Goal: Task Accomplishment & Management: Use online tool/utility

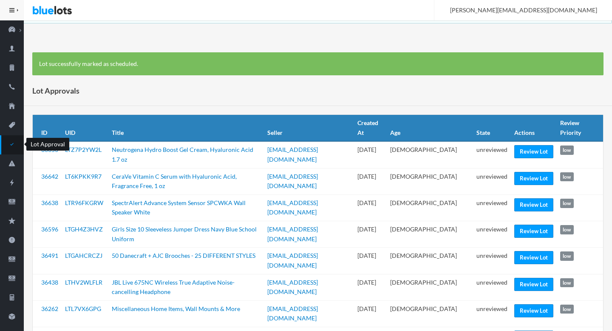
click at [15, 144] on icon "checkmark" at bounding box center [12, 144] width 24 height 8
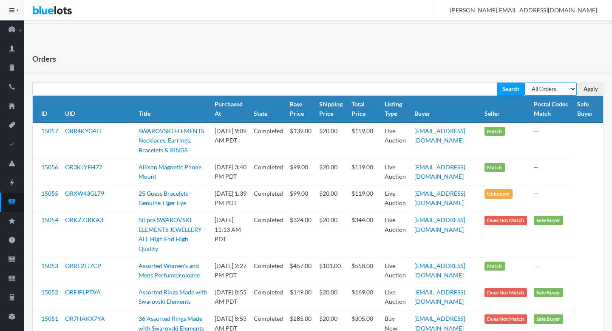
click at [441, 91] on select "All Orders Pending Completed Under review Cancelled" at bounding box center [550, 88] width 52 height 13
select select "pending"
click at [441, 82] on select "All Orders Pending Completed Under review Cancelled" at bounding box center [550, 88] width 52 height 13
click at [441, 88] on input "Apply" at bounding box center [591, 88] width 26 height 13
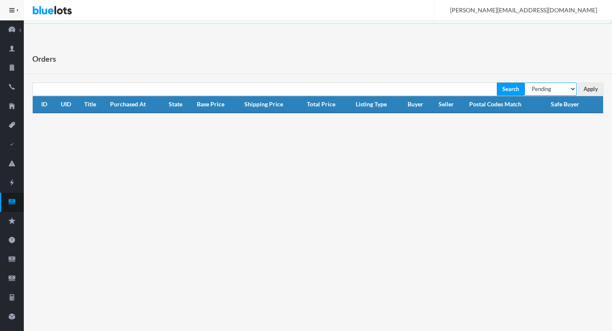
click at [553, 91] on select "All Orders Pending Completed Under review Cancelled" at bounding box center [550, 88] width 52 height 13
select select "under_review"
click at [524, 82] on select "All Orders Pending Completed Under review Cancelled" at bounding box center [550, 88] width 52 height 13
click at [584, 86] on input "Apply" at bounding box center [591, 88] width 26 height 13
click at [8, 200] on icon "cash" at bounding box center [12, 202] width 24 height 8
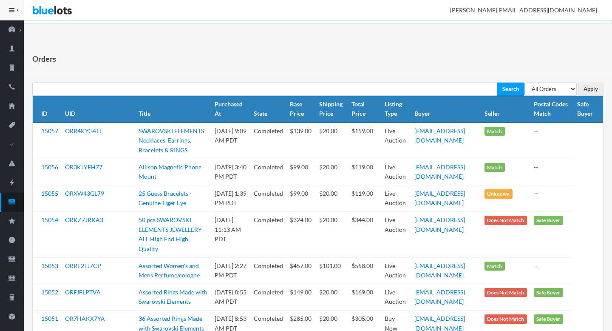
scroll to position [137, 0]
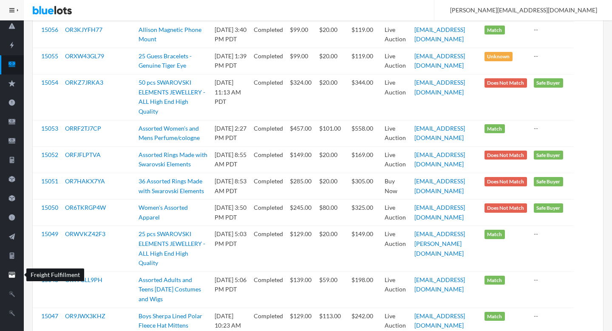
click at [17, 268] on link "Freight Fulfillment" at bounding box center [12, 275] width 24 height 19
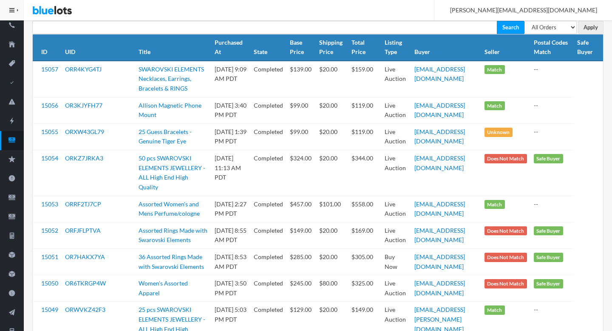
scroll to position [0, 0]
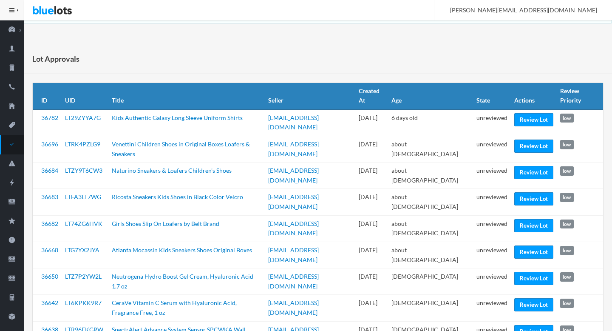
click at [16, 141] on icon "checkmark" at bounding box center [12, 144] width 24 height 8
click at [530, 116] on link "Review Lot" at bounding box center [533, 119] width 39 height 13
click at [532, 144] on link "Review Lot" at bounding box center [533, 145] width 39 height 13
click at [526, 166] on link "Review Lot" at bounding box center [533, 172] width 39 height 13
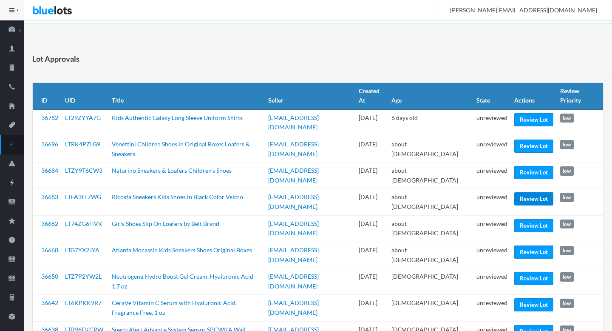
click at [524, 193] on link "Review Lot" at bounding box center [533, 198] width 39 height 13
click at [536, 222] on link "Review Lot" at bounding box center [533, 225] width 39 height 13
click at [533, 245] on link "Review Lot" at bounding box center [533, 251] width 39 height 13
click at [524, 272] on link "Review Lot" at bounding box center [533, 278] width 39 height 13
click at [524, 298] on link "Review Lot" at bounding box center [533, 304] width 39 height 13
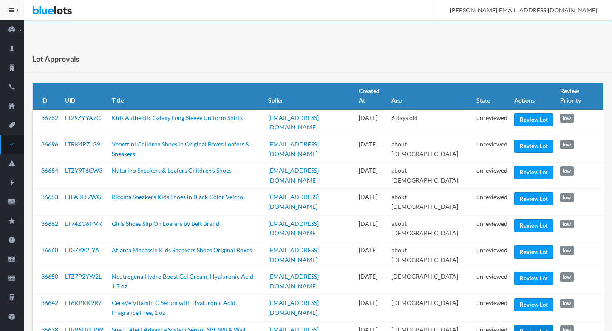
click at [531, 325] on link "Review Lot" at bounding box center [533, 331] width 39 height 13
click at [486, 321] on td "unreviewed" at bounding box center [492, 334] width 38 height 26
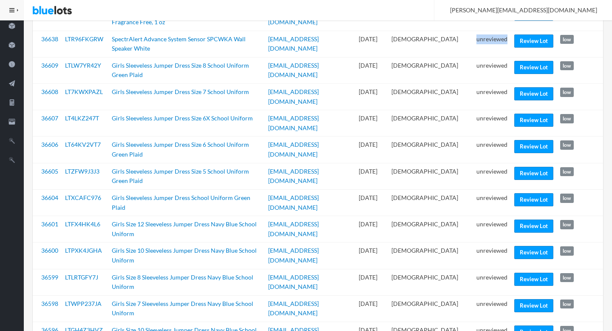
scroll to position [298, 0]
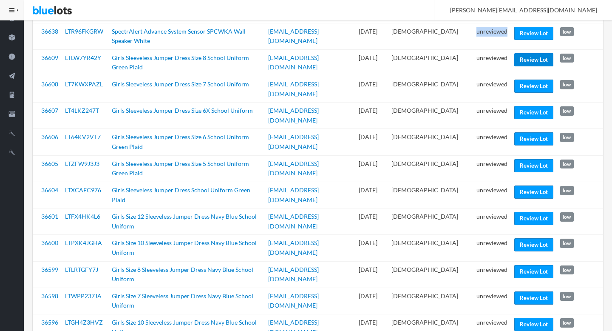
click at [528, 53] on link "Review Lot" at bounding box center [533, 59] width 39 height 13
click at [536, 132] on link "Review Lot" at bounding box center [533, 138] width 39 height 13
click at [527, 212] on link "Review Lot" at bounding box center [533, 218] width 39 height 13
click at [528, 265] on link "Review Lot" at bounding box center [533, 271] width 39 height 13
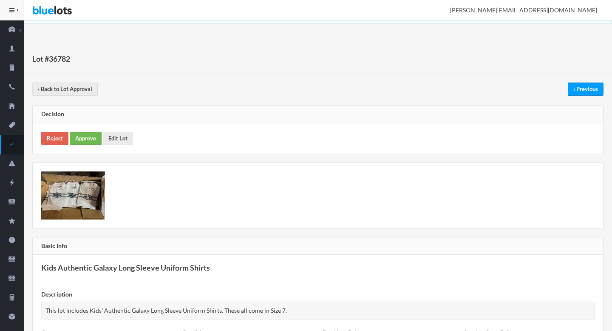
click at [84, 138] on link "Approve" at bounding box center [86, 138] width 32 height 13
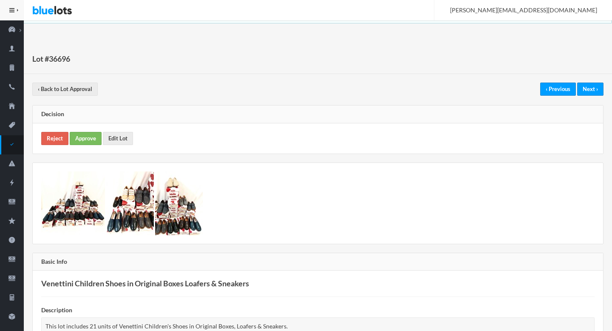
click at [94, 130] on div "Reject Approve Edit Lot" at bounding box center [318, 138] width 570 height 30
click at [89, 137] on link "Approve" at bounding box center [86, 138] width 32 height 13
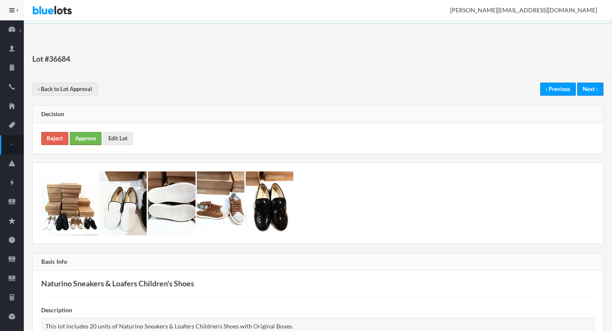
click at [76, 140] on link "Approve" at bounding box center [86, 138] width 32 height 13
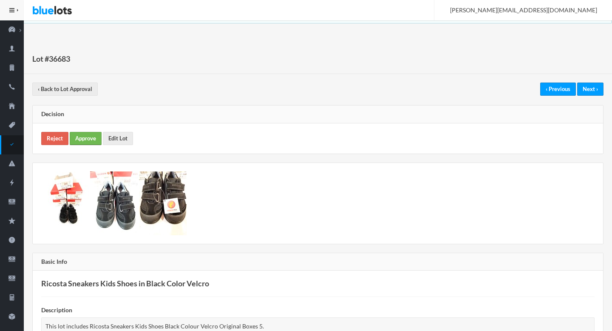
click at [86, 133] on link "Approve" at bounding box center [86, 138] width 32 height 13
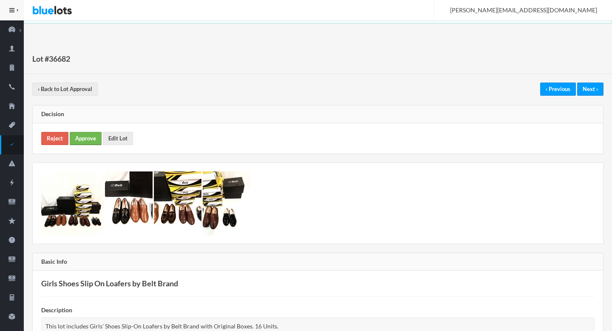
click at [89, 138] on link "Approve" at bounding box center [86, 138] width 32 height 13
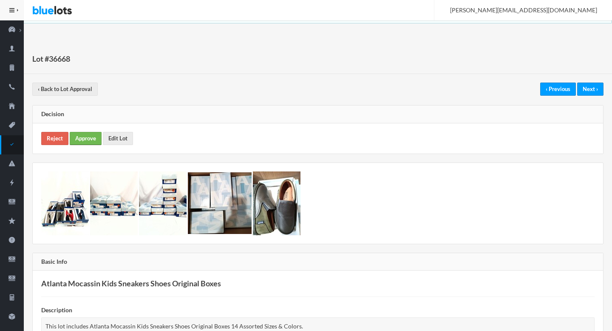
click at [87, 139] on link "Approve" at bounding box center [86, 138] width 32 height 13
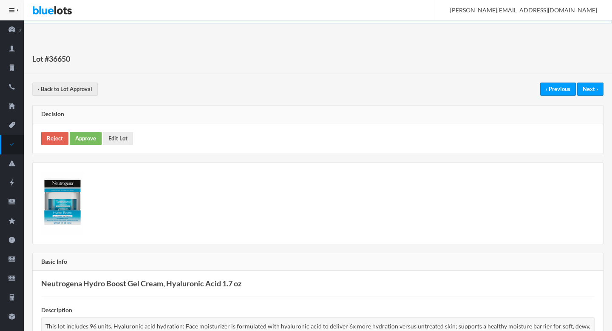
click at [88, 130] on div "Reject Approve Edit Lot" at bounding box center [318, 138] width 570 height 30
click at [88, 136] on link "Approve" at bounding box center [86, 138] width 32 height 13
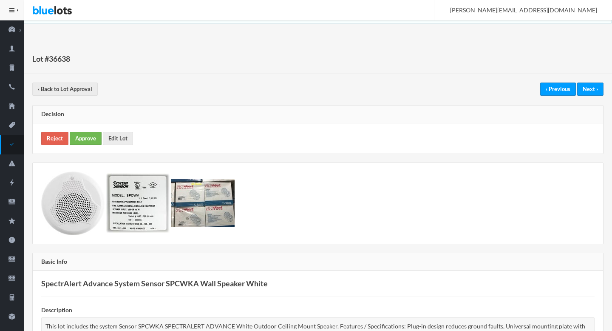
click at [89, 139] on link "Approve" at bounding box center [86, 138] width 32 height 13
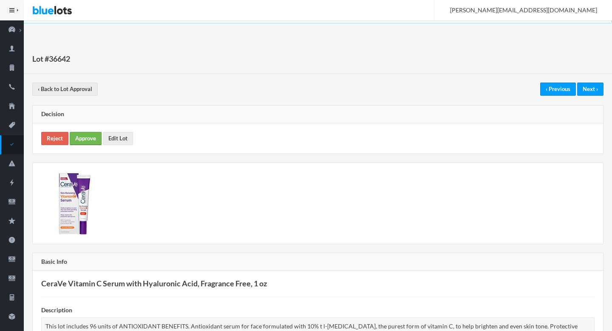
click at [81, 139] on link "Approve" at bounding box center [86, 138] width 32 height 13
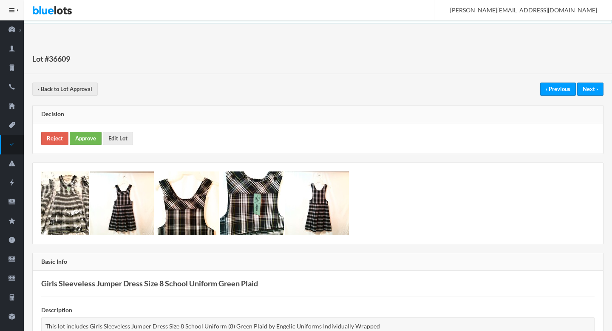
click at [79, 132] on link "Approve" at bounding box center [86, 138] width 32 height 13
click at [84, 141] on link "Approve" at bounding box center [86, 138] width 32 height 13
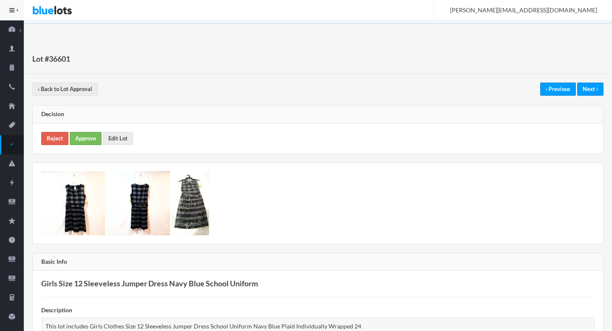
click at [94, 131] on div "Reject Approve Edit Lot" at bounding box center [318, 138] width 570 height 30
click at [91, 133] on link "Approve" at bounding box center [86, 138] width 32 height 13
click at [88, 132] on link "Approve" at bounding box center [86, 138] width 32 height 13
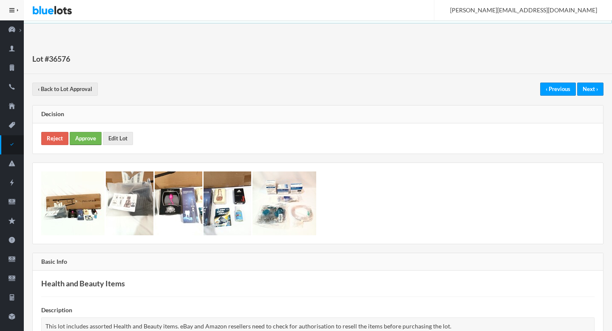
click at [82, 139] on link "Approve" at bounding box center [86, 138] width 32 height 13
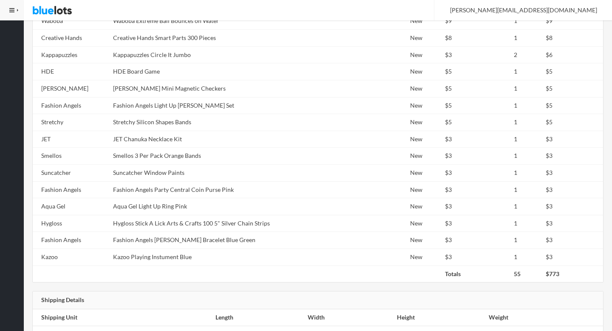
scroll to position [956, 0]
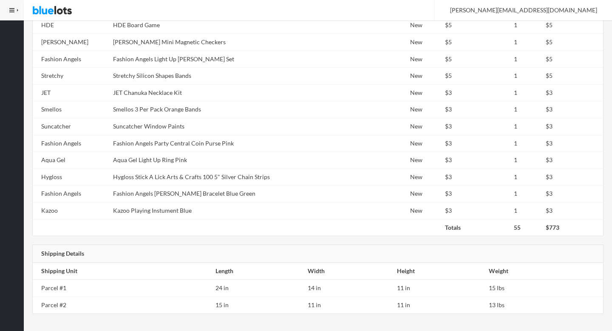
click at [163, 100] on td "JET Chanuka Necklace Kit" at bounding box center [238, 92] width 256 height 17
copy tr "JET Chanuka Necklace Kit"
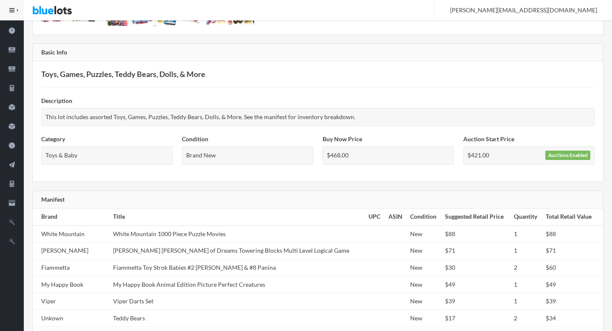
scroll to position [114, 0]
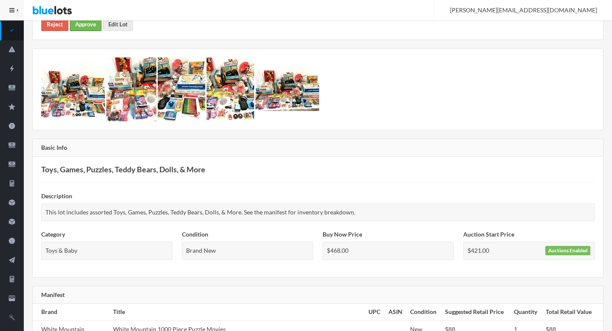
click at [81, 27] on link "Approve" at bounding box center [86, 24] width 32 height 13
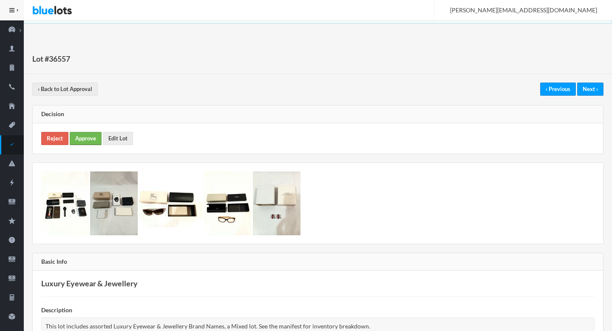
click at [96, 141] on link "Approve" at bounding box center [86, 138] width 32 height 13
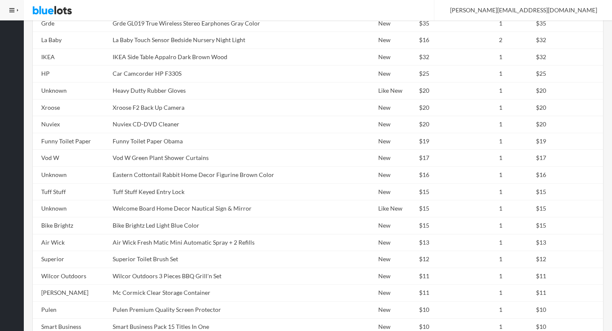
scroll to position [472, 0]
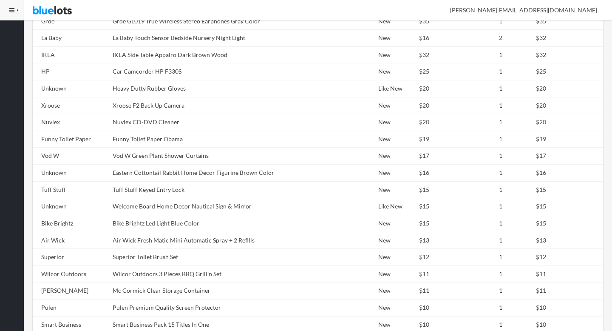
click at [179, 165] on td "Eastern Cottontail Rabbit Home Decor Figurine Brown Color" at bounding box center [218, 172] width 218 height 17
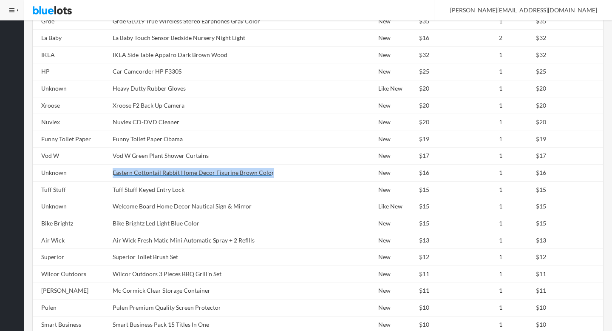
copy tr "Eastern Cottontail Rabbit Home Decor Figurine Brown Color"
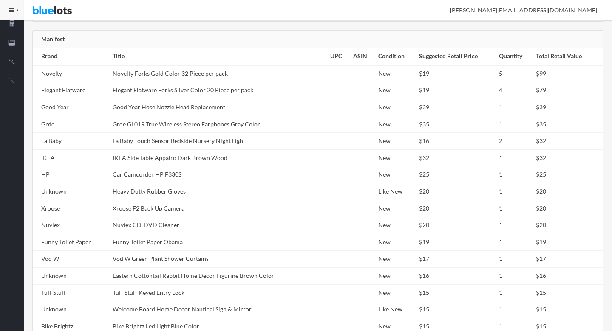
scroll to position [0, 0]
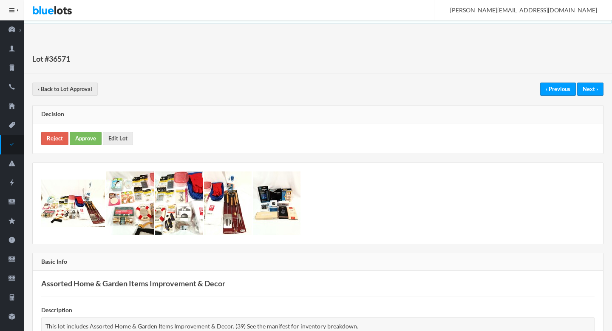
click at [90, 146] on div "Reject Approve Edit Lot" at bounding box center [318, 138] width 570 height 30
click at [88, 141] on link "Approve" at bounding box center [86, 138] width 32 height 13
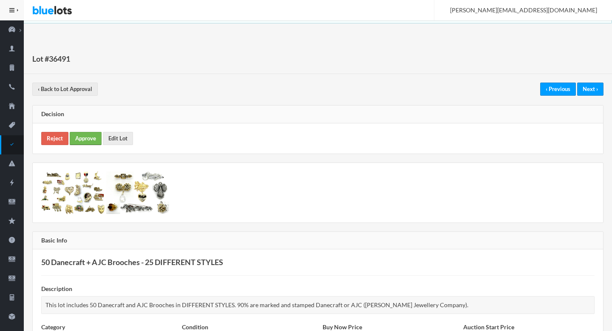
click at [79, 145] on link "Approve" at bounding box center [86, 138] width 32 height 13
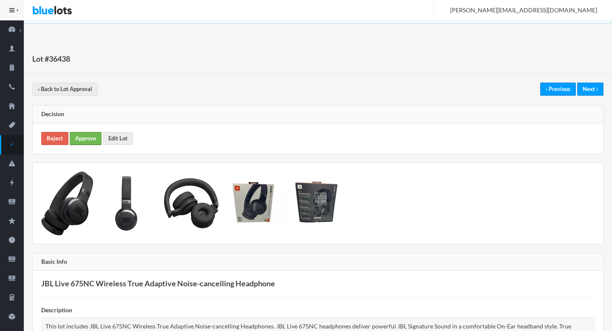
click at [81, 139] on link "Approve" at bounding box center [86, 138] width 32 height 13
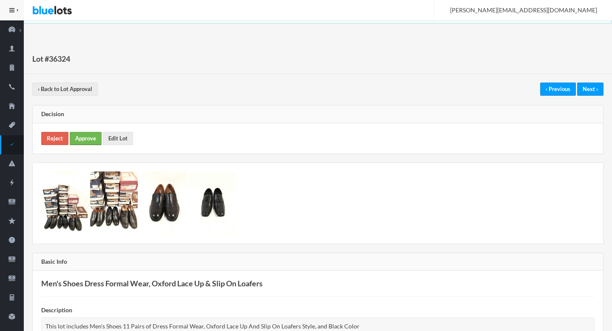
click at [78, 140] on link "Approve" at bounding box center [86, 138] width 32 height 13
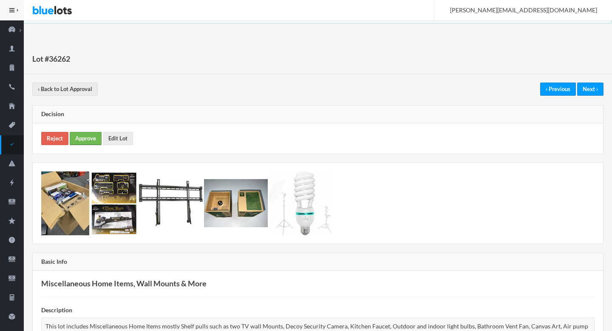
click at [78, 138] on link "Approve" at bounding box center [86, 138] width 32 height 13
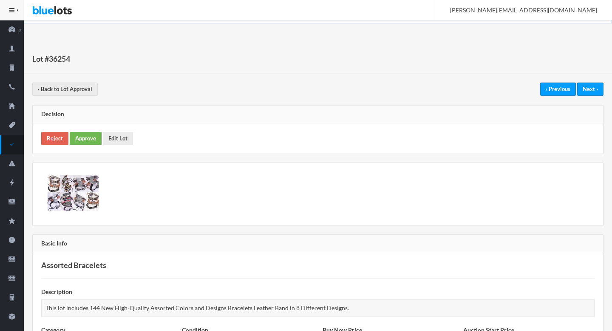
click at [89, 137] on link "Approve" at bounding box center [86, 138] width 32 height 13
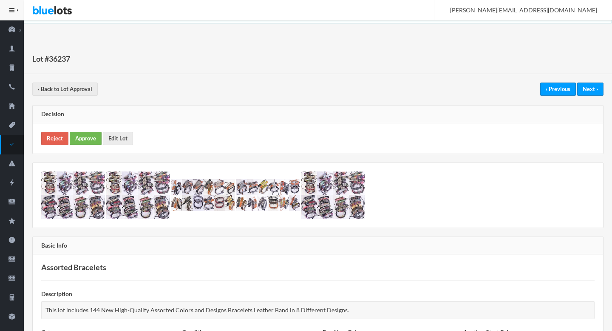
click at [99, 138] on link "Approve" at bounding box center [86, 138] width 32 height 13
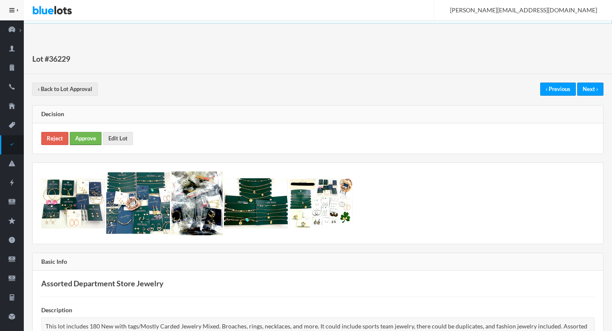
click at [84, 139] on link "Approve" at bounding box center [86, 138] width 32 height 13
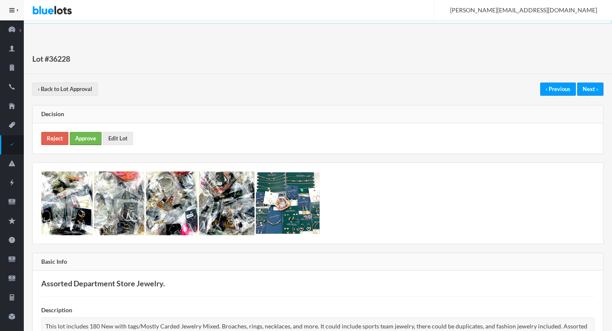
click at [85, 137] on link "Approve" at bounding box center [86, 138] width 32 height 13
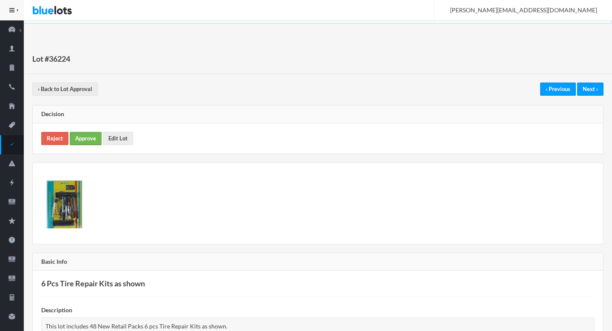
click at [74, 139] on link "Approve" at bounding box center [86, 138] width 32 height 13
click at [83, 137] on link "Approve" at bounding box center [86, 138] width 32 height 13
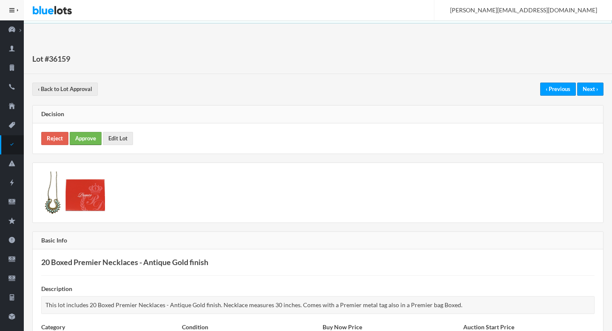
click at [94, 139] on link "Approve" at bounding box center [86, 138] width 32 height 13
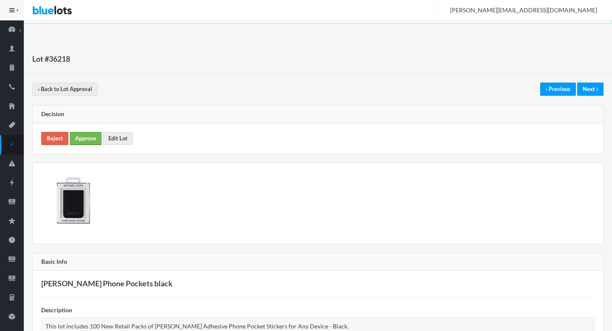
click at [77, 135] on link "Approve" at bounding box center [86, 138] width 32 height 13
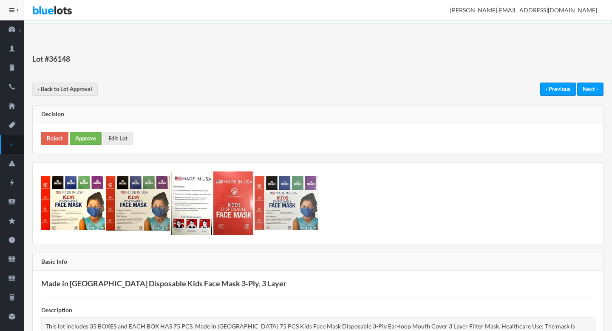
click at [91, 135] on link "Approve" at bounding box center [86, 138] width 32 height 13
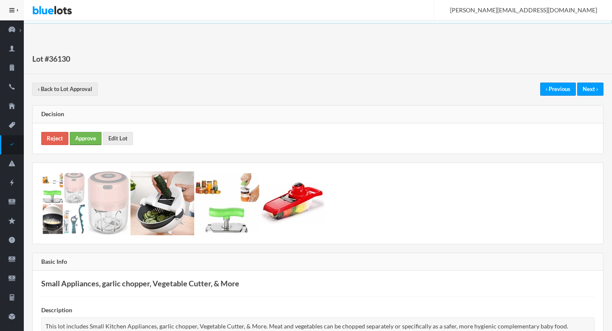
click at [82, 139] on link "Approve" at bounding box center [86, 138] width 32 height 13
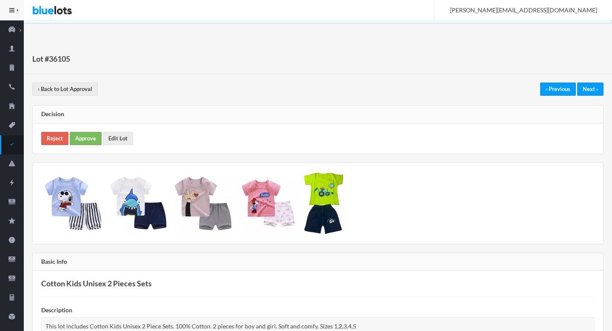
click at [89, 145] on div "Reject Approve Edit Lot" at bounding box center [318, 138] width 570 height 30
click at [78, 136] on link "Approve" at bounding box center [86, 138] width 32 height 13
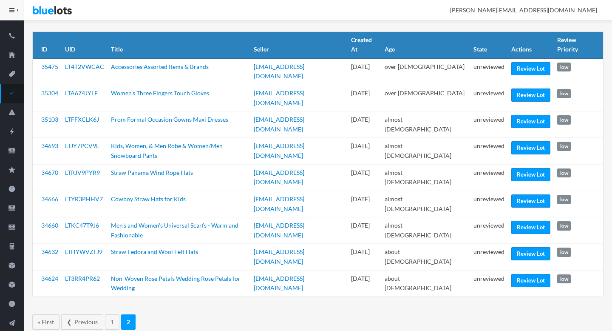
scroll to position [51, 0]
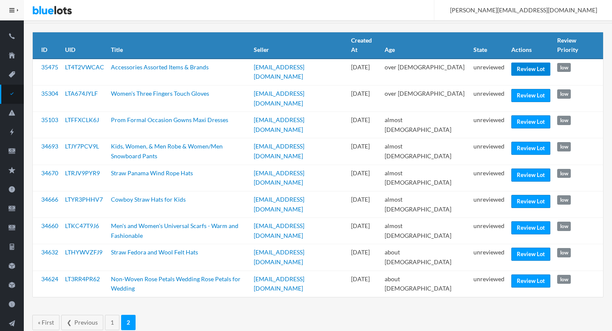
click at [524, 62] on link "Review Lot" at bounding box center [530, 68] width 39 height 13
click at [512, 89] on link "Review Lot" at bounding box center [530, 95] width 39 height 13
click at [511, 115] on link "Review Lot" at bounding box center [530, 121] width 39 height 13
click at [511, 142] on link "Review Lot" at bounding box center [530, 148] width 39 height 13
click at [514, 168] on link "Review Lot" at bounding box center [530, 174] width 39 height 13
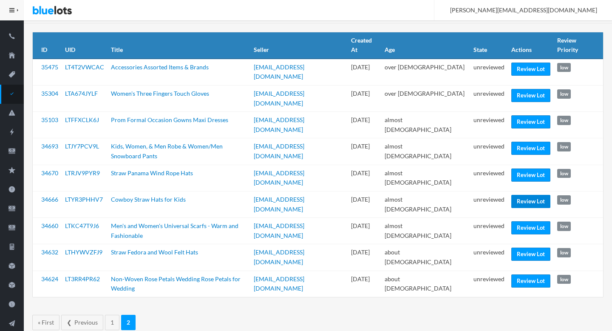
click at [518, 195] on link "Review Lot" at bounding box center [530, 201] width 39 height 13
click at [518, 221] on link "Review Lot" at bounding box center [530, 227] width 39 height 13
click at [516, 247] on link "Review Lot" at bounding box center [530, 253] width 39 height 13
click at [516, 274] on link "Review Lot" at bounding box center [530, 280] width 39 height 13
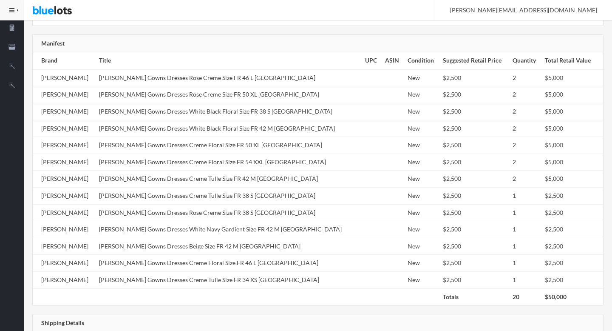
scroll to position [485, 0]
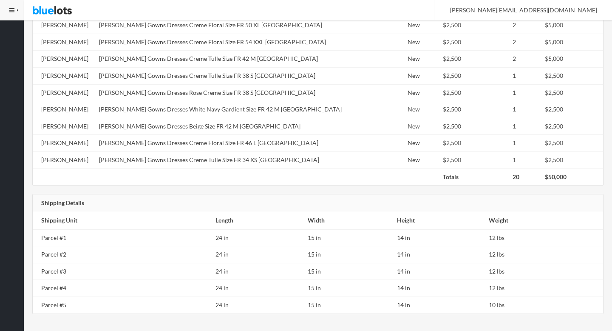
click at [180, 101] on td "[PERSON_NAME] Gowns Dresses White Navy Gardient Size FR 42 M [GEOGRAPHIC_DATA]" at bounding box center [229, 109] width 266 height 17
click at [180, 101] on td "Celine Moreau Gowns Dresses White Navy Gardient Size FR 42 M USA" at bounding box center [229, 109] width 266 height 17
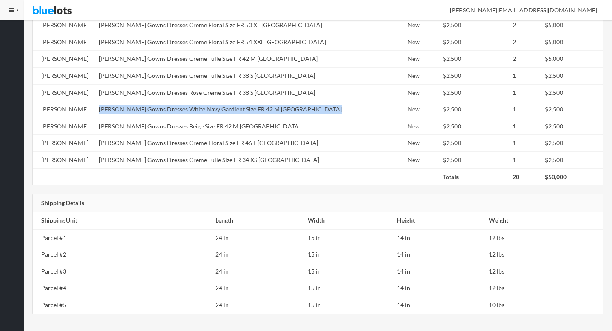
copy tr "Celine Moreau Gowns Dresses White Navy Gardient Size FR 42 M USA"
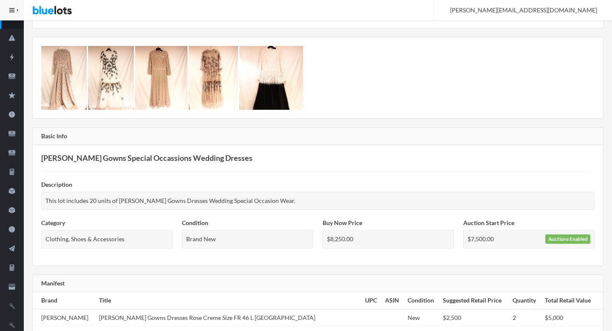
scroll to position [0, 0]
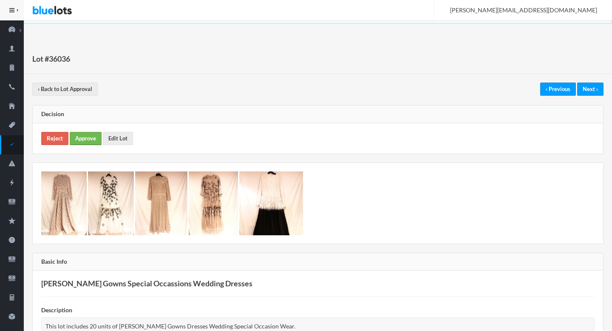
click at [83, 140] on link "Approve" at bounding box center [86, 138] width 32 height 13
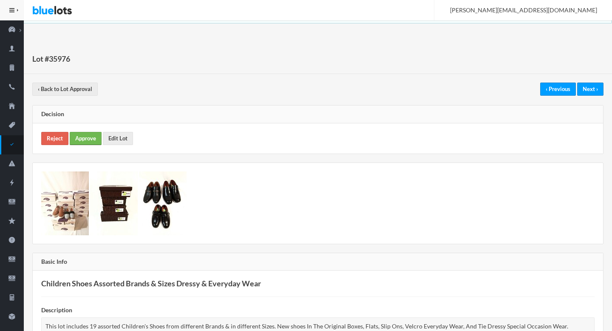
click at [79, 141] on link "Approve" at bounding box center [86, 138] width 32 height 13
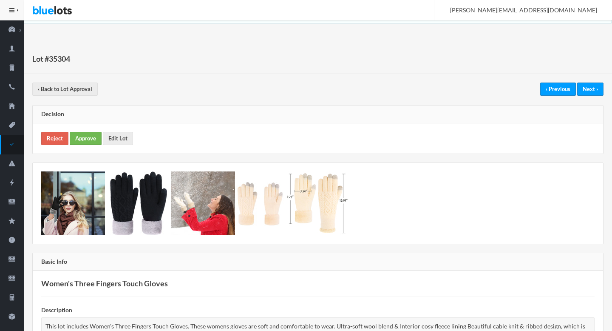
click at [93, 139] on link "Approve" at bounding box center [86, 138] width 32 height 13
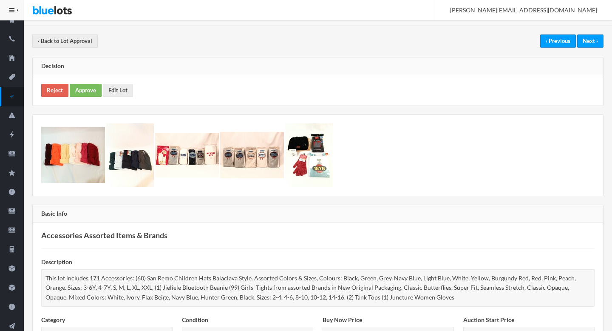
scroll to position [32, 0]
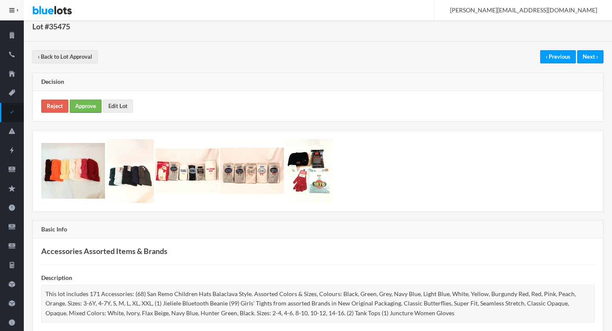
click at [79, 100] on link "Approve" at bounding box center [86, 105] width 32 height 13
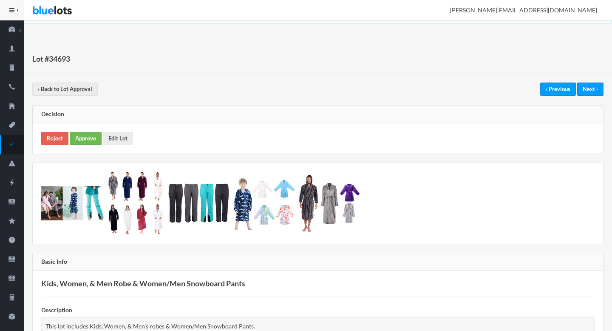
click at [85, 137] on link "Approve" at bounding box center [86, 138] width 32 height 13
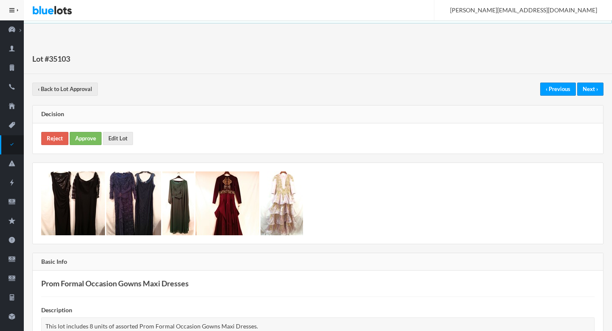
click at [90, 150] on div "Reject Approve Edit Lot" at bounding box center [318, 138] width 570 height 30
click at [90, 135] on link "Approve" at bounding box center [86, 138] width 32 height 13
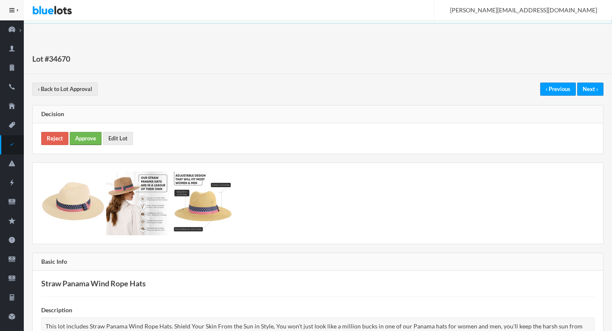
click at [94, 137] on link "Approve" at bounding box center [86, 138] width 32 height 13
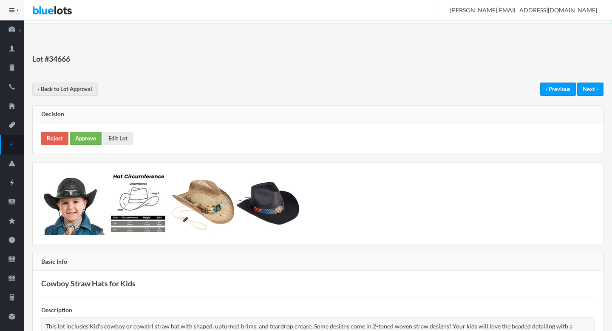
click at [79, 134] on link "Approve" at bounding box center [86, 138] width 32 height 13
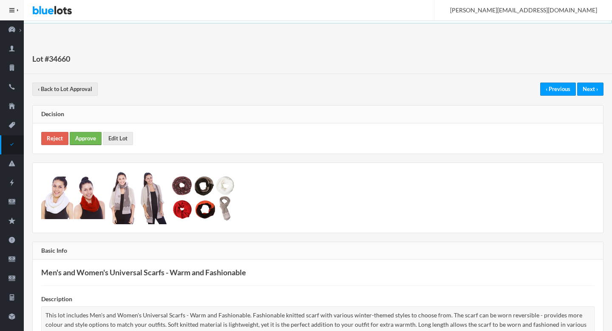
click at [84, 141] on link "Approve" at bounding box center [86, 138] width 32 height 13
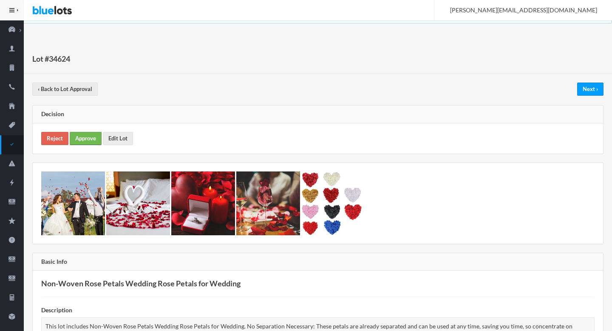
click at [93, 139] on link "Approve" at bounding box center [86, 138] width 32 height 13
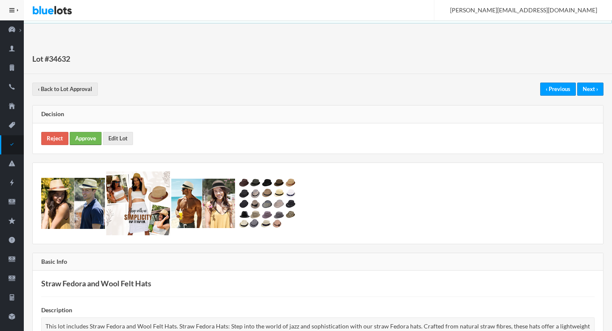
click at [79, 139] on link "Approve" at bounding box center [86, 138] width 32 height 13
